Goal: Navigation & Orientation: Find specific page/section

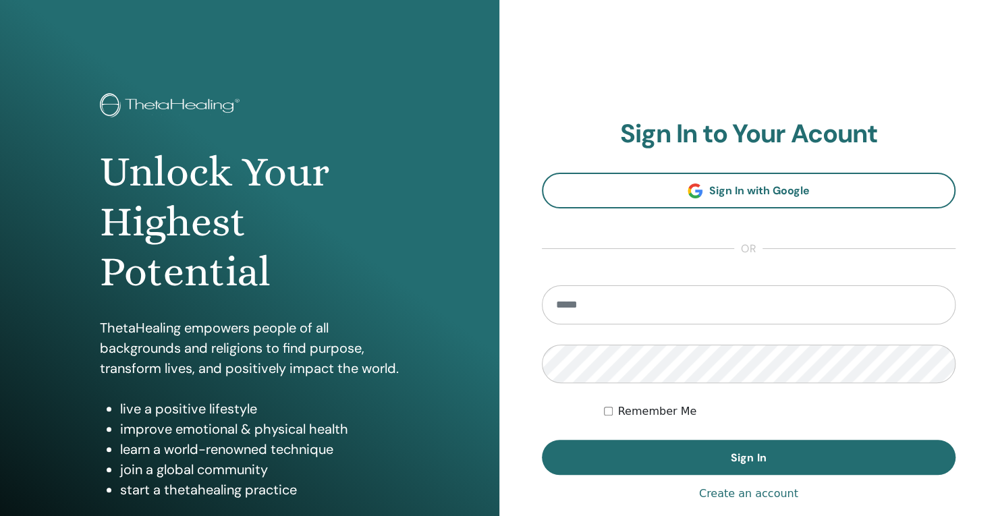
click at [577, 308] on input "email" at bounding box center [749, 304] width 414 height 39
type input "**********"
click at [542, 440] on button "Sign In" at bounding box center [749, 457] width 414 height 35
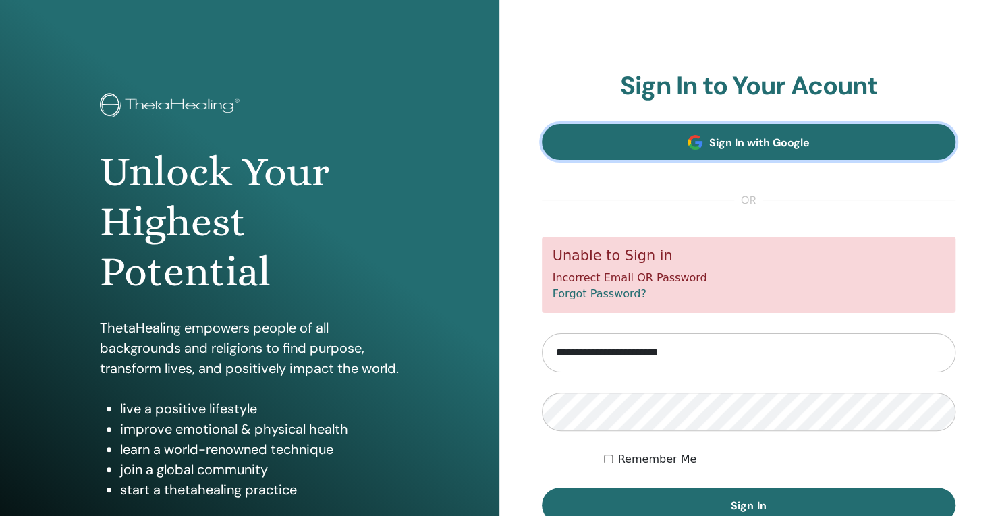
click at [659, 138] on link "Sign In with Google" at bounding box center [749, 142] width 414 height 36
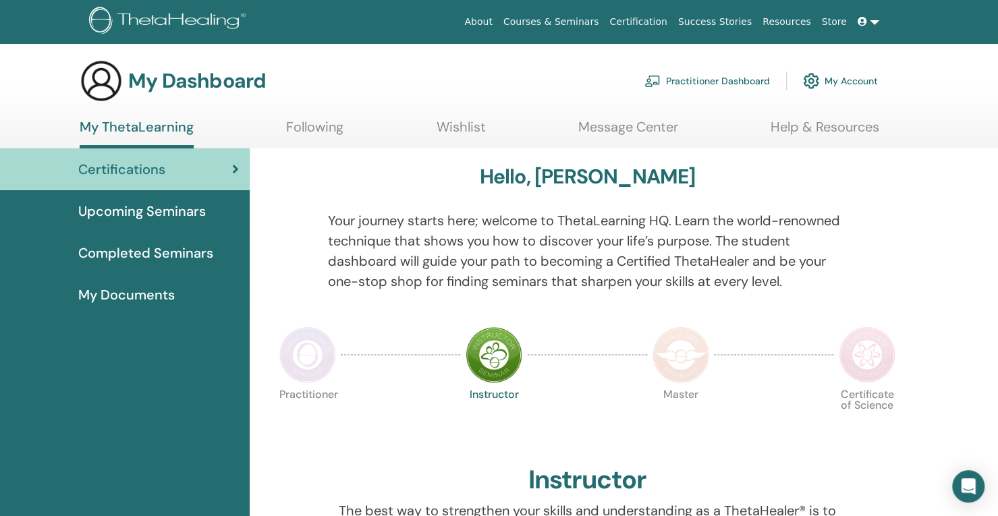
click at [594, 18] on link "Courses & Seminars" at bounding box center [551, 21] width 107 height 25
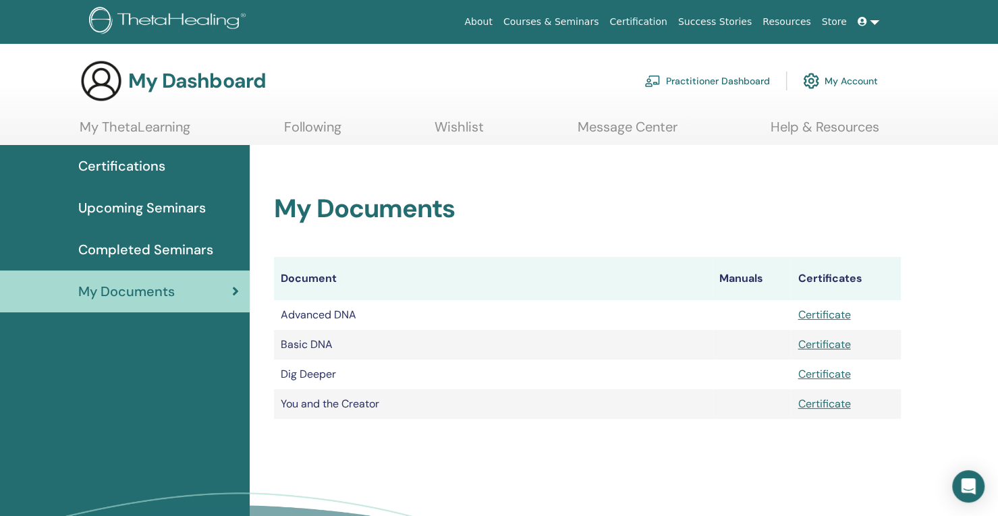
click at [560, 22] on link "Courses & Seminars" at bounding box center [551, 21] width 107 height 25
